Goal: Participate in discussion

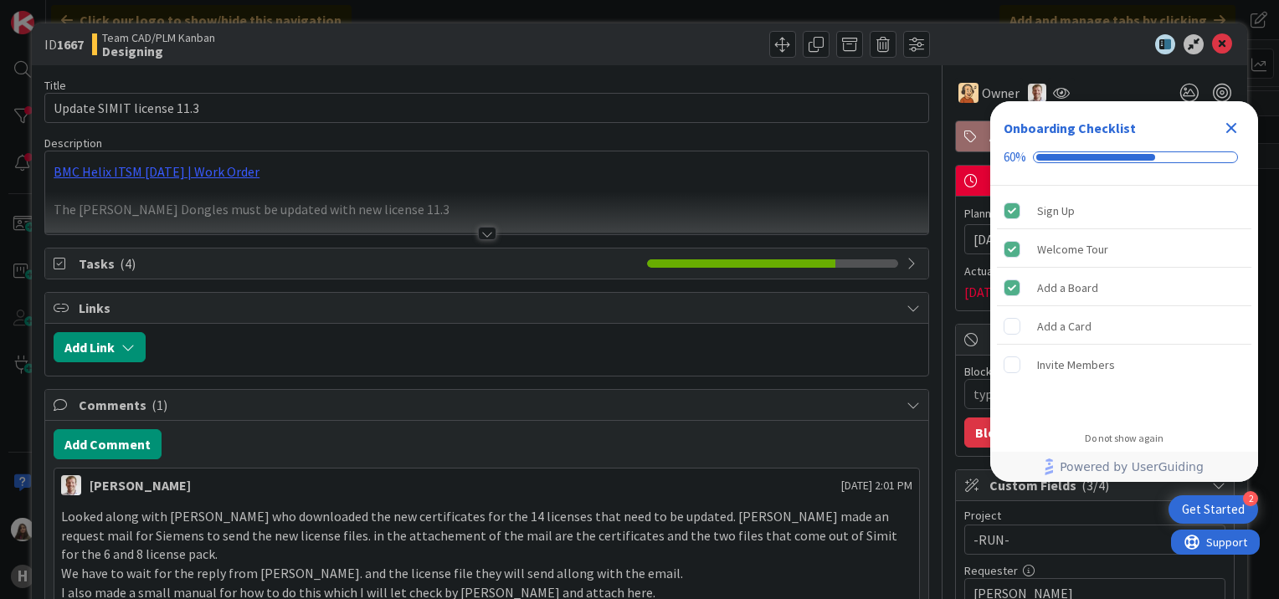
type textarea "x"
click at [1236, 123] on icon "Close Checklist" at bounding box center [1231, 128] width 20 height 20
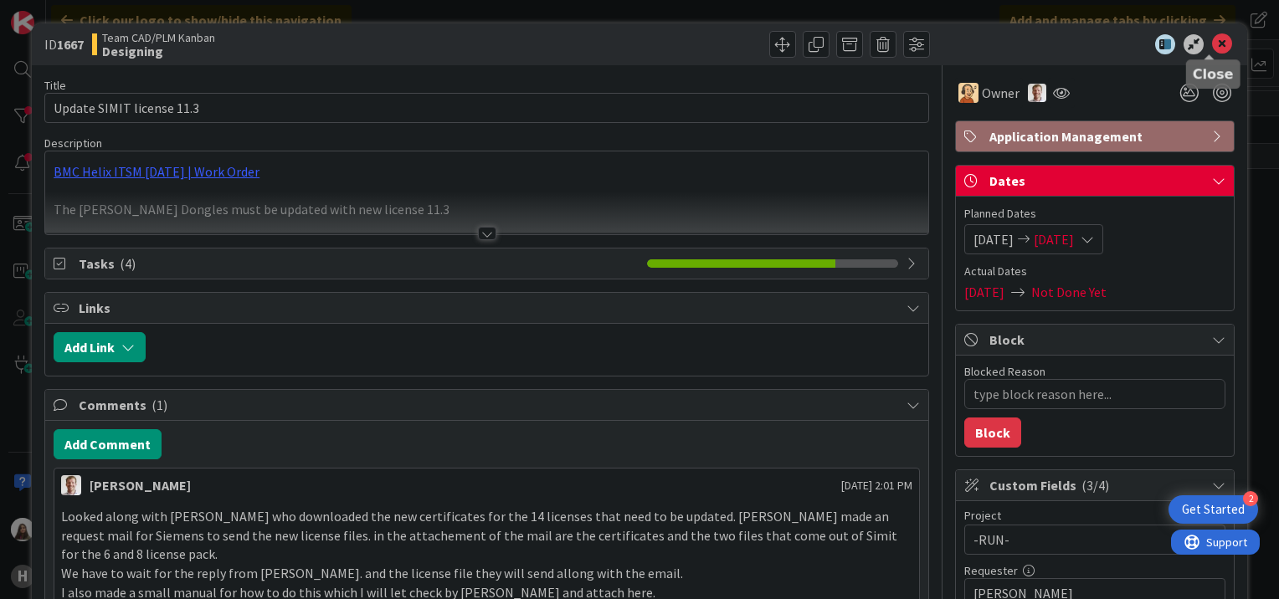
click at [1215, 38] on icon at bounding box center [1222, 44] width 20 height 20
